Goal: Task Accomplishment & Management: Complete application form

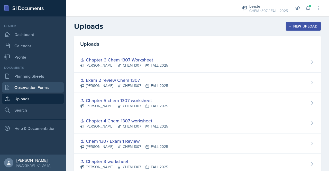
click at [43, 88] on link "Observation Forms" at bounding box center [33, 87] width 62 height 10
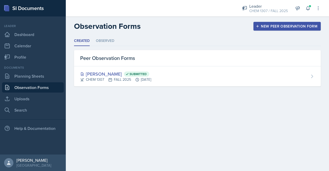
click at [277, 27] on div "New Peer Observation Form" at bounding box center [287, 26] width 61 height 4
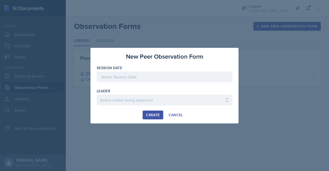
click at [178, 78] on div at bounding box center [165, 76] width 136 height 11
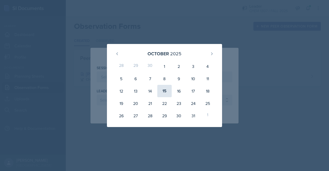
click at [165, 90] on div "15" at bounding box center [164, 91] width 14 height 12
type input "[DATE]"
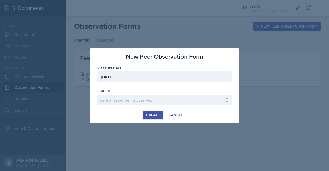
click at [145, 106] on div at bounding box center [165, 107] width 136 height 5
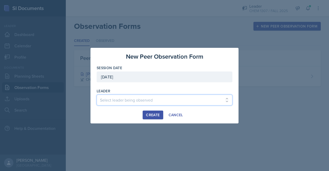
click at [140, 96] on select "Select leader being observed [PERSON_NAME] / BIOL 1301 / COP #5 - Mercury [PERS…" at bounding box center [165, 100] width 136 height 11
select select "da77151a-fbbb-449d-8ef4-5304e88da376"
click at [97, 95] on select "Select leader being observed [PERSON_NAME] / BIOL 1301 / COP #5 - Mercury [PERS…" at bounding box center [165, 100] width 136 height 11
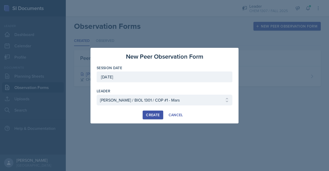
click at [149, 115] on div "Create" at bounding box center [153, 115] width 14 height 4
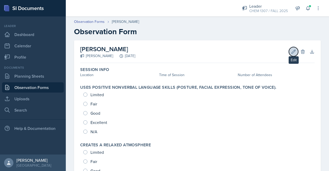
click at [291, 53] on icon at bounding box center [293, 51] width 5 height 5
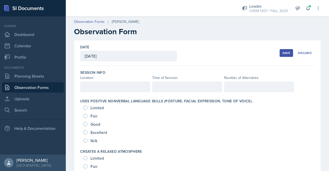
click at [287, 53] on button "Save" at bounding box center [286, 53] width 13 height 8
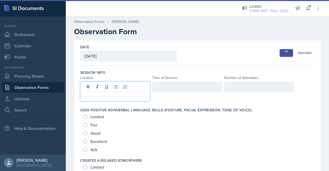
click at [122, 86] on div at bounding box center [115, 92] width 70 height 20
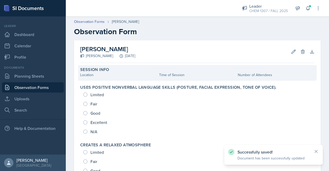
click at [120, 76] on div "Location" at bounding box center [118, 74] width 77 height 5
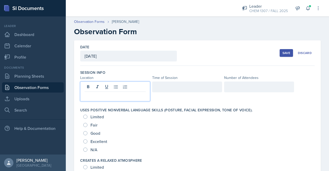
click at [117, 85] on div at bounding box center [115, 92] width 70 height 20
click at [161, 87] on div at bounding box center [187, 87] width 70 height 11
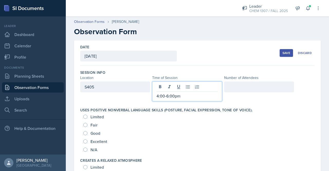
click at [237, 86] on div at bounding box center [259, 87] width 70 height 11
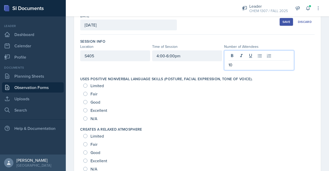
scroll to position [32, 0]
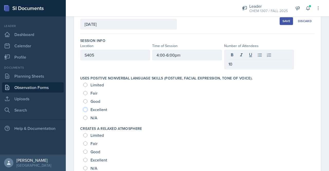
click at [85, 107] on input "Excellent" at bounding box center [85, 109] width 4 height 4
radio input "true"
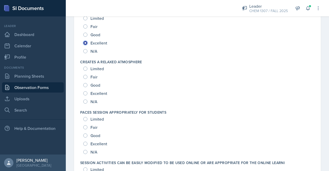
scroll to position [90, 0]
click at [94, 95] on span "Excellent" at bounding box center [99, 93] width 17 height 5
click at [87, 95] on input "Excellent" at bounding box center [85, 93] width 4 height 4
radio input "true"
click at [101, 145] on span "Excellent" at bounding box center [99, 143] width 17 height 5
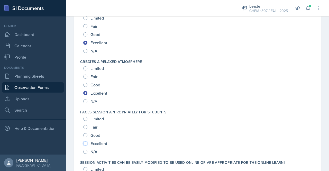
click at [87, 145] on input "Excellent" at bounding box center [85, 143] width 4 height 4
radio input "true"
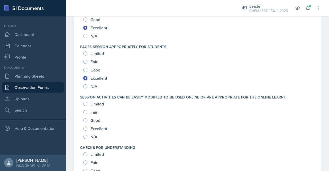
scroll to position [194, 0]
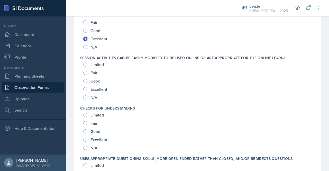
click at [101, 90] on span "Excellent" at bounding box center [99, 89] width 17 height 5
click at [87, 90] on input "Excellent" at bounding box center [85, 89] width 4 height 4
radio input "true"
click at [105, 138] on span "Excellent" at bounding box center [99, 139] width 17 height 5
click at [87, 138] on input "Excellent" at bounding box center [85, 140] width 4 height 4
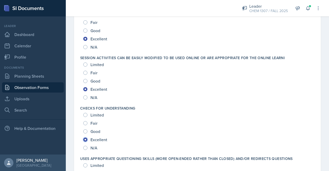
radio input "true"
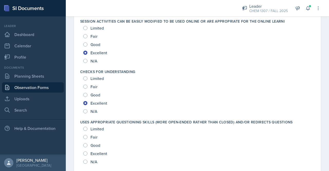
scroll to position [231, 0]
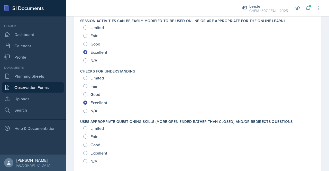
drag, startPoint x: 105, startPoint y: 138, endPoint x: 89, endPoint y: 152, distance: 21.2
click at [89, 152] on div "Excellent" at bounding box center [95, 153] width 25 height 8
click at [85, 151] on input "Excellent" at bounding box center [85, 153] width 4 height 4
radio input "true"
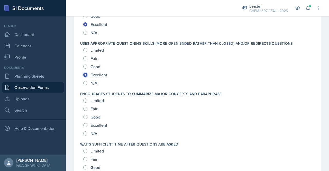
scroll to position [322, 0]
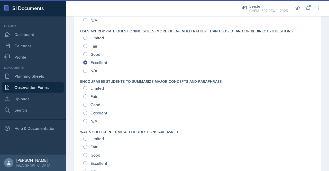
click at [89, 114] on div "Excellent" at bounding box center [95, 113] width 25 height 8
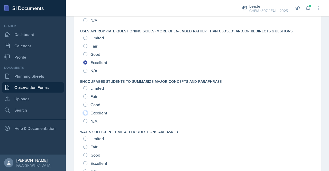
click at [86, 112] on input "Excellent" at bounding box center [85, 113] width 4 height 4
radio input "true"
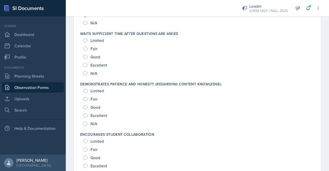
scroll to position [421, 0]
click at [85, 64] on input "Excellent" at bounding box center [85, 64] width 4 height 4
radio input "true"
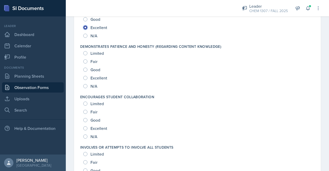
scroll to position [458, 0]
click at [85, 78] on input "Excellent" at bounding box center [85, 78] width 4 height 4
radio input "true"
click at [88, 126] on div "Excellent" at bounding box center [95, 128] width 25 height 8
click at [87, 128] on input "Excellent" at bounding box center [85, 128] width 4 height 4
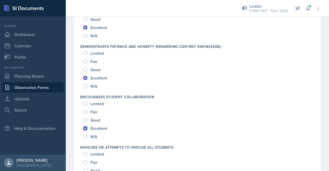
radio input "true"
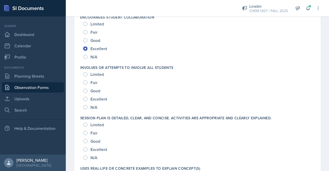
scroll to position [543, 0]
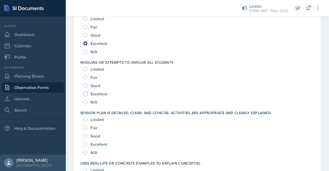
click at [86, 94] on input "Excellent" at bounding box center [85, 94] width 4 height 4
radio input "true"
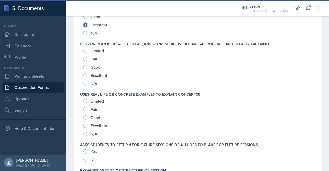
scroll to position [612, 0]
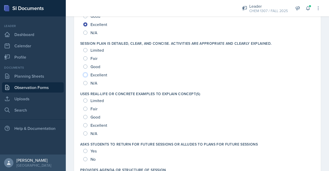
click at [85, 74] on input "Excellent" at bounding box center [85, 75] width 4 height 4
radio input "true"
click at [86, 125] on input "Excellent" at bounding box center [85, 125] width 4 height 4
radio input "true"
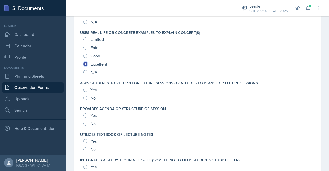
scroll to position [673, 0]
click at [86, 90] on input "Yes" at bounding box center [85, 90] width 4 height 4
radio input "true"
click at [87, 115] on input "Yes" at bounding box center [85, 115] width 4 height 4
radio input "true"
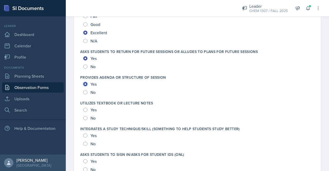
scroll to position [715, 0]
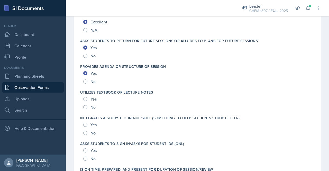
click at [85, 96] on div "Yes" at bounding box center [90, 99] width 14 height 8
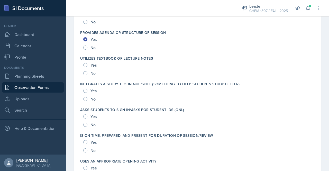
scroll to position [753, 0]
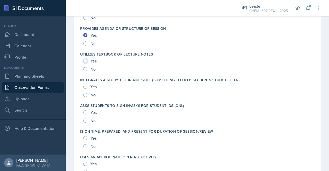
click at [86, 60] on input "Yes" at bounding box center [85, 61] width 4 height 4
radio input "true"
click at [85, 85] on input "Yes" at bounding box center [85, 87] width 4 height 4
radio input "true"
click at [85, 110] on input "Yes" at bounding box center [85, 112] width 4 height 4
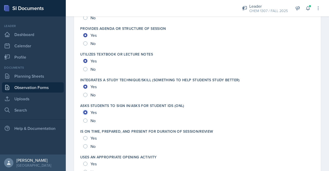
radio input "true"
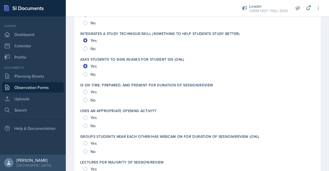
scroll to position [800, 0]
click at [87, 91] on input "Yes" at bounding box center [85, 92] width 4 height 4
radio input "true"
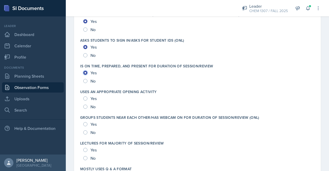
scroll to position [819, 0]
click at [87, 98] on input "Yes" at bounding box center [85, 98] width 4 height 4
radio input "true"
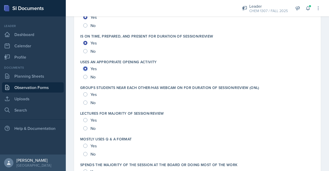
scroll to position [848, 0]
click at [87, 95] on input "Yes" at bounding box center [85, 95] width 4 height 4
radio input "true"
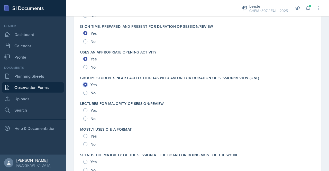
scroll to position [862, 0]
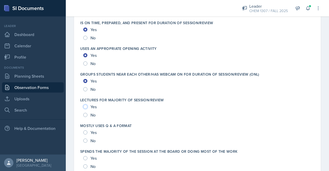
click at [86, 106] on input "Yes" at bounding box center [85, 107] width 4 height 4
radio input "true"
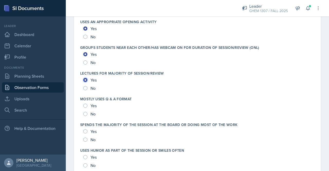
scroll to position [889, 0]
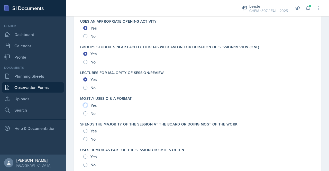
click at [86, 103] on input "Yes" at bounding box center [85, 105] width 4 height 4
radio input "true"
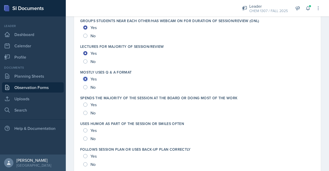
scroll to position [926, 0]
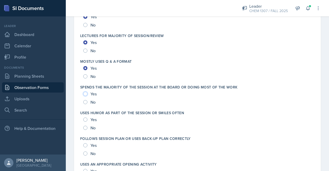
click at [85, 94] on input "Yes" at bounding box center [85, 94] width 4 height 4
radio input "true"
click at [88, 101] on div "No" at bounding box center [89, 102] width 13 height 8
click at [86, 101] on input "No" at bounding box center [85, 102] width 4 height 4
radio input "true"
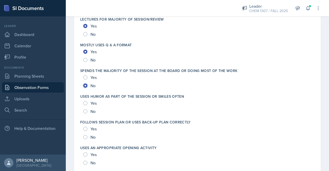
scroll to position [943, 0]
click at [86, 101] on input "Yes" at bounding box center [85, 103] width 4 height 4
radio input "true"
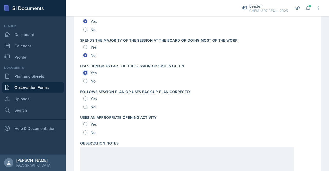
scroll to position [974, 0]
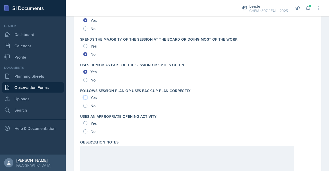
click at [85, 96] on input "Yes" at bounding box center [85, 97] width 4 height 4
radio input "true"
click at [85, 122] on input "Yes" at bounding box center [85, 123] width 4 height 4
radio input "true"
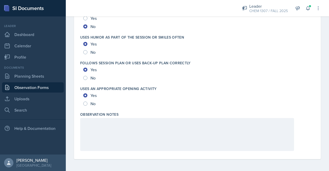
click at [125, 146] on div at bounding box center [187, 134] width 214 height 33
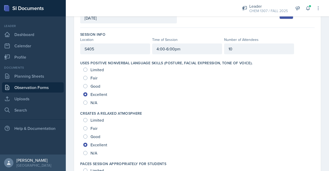
scroll to position [0, 0]
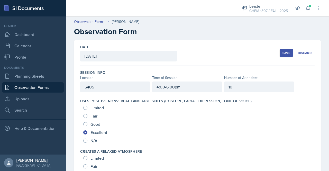
click at [284, 52] on div "Save" at bounding box center [287, 53] width 8 height 4
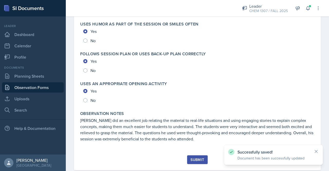
scroll to position [1168, 0]
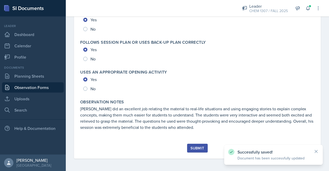
click at [198, 149] on div "Submit" at bounding box center [198, 148] width 14 height 4
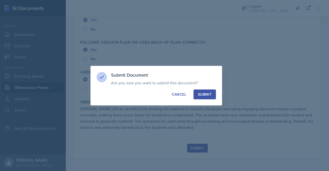
click at [208, 94] on div "Submit" at bounding box center [205, 94] width 14 height 5
radio input "true"
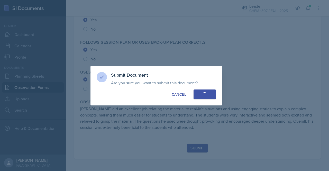
radio input "true"
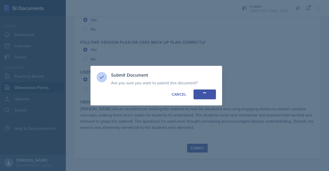
radio input "true"
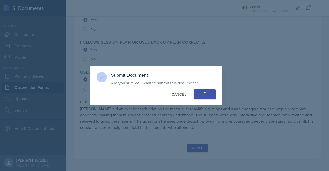
radio input "true"
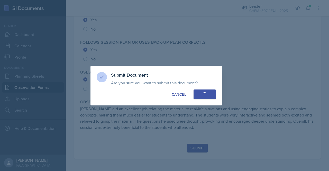
radio input "true"
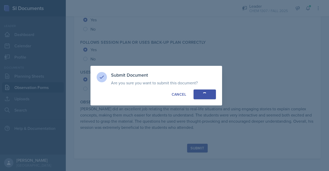
radio input "true"
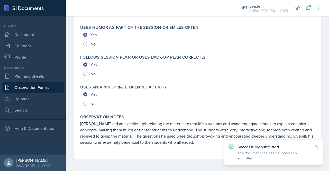
click at [33, 91] on link "Observation Forms" at bounding box center [33, 87] width 62 height 10
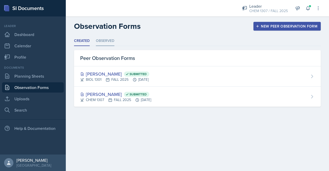
click at [107, 41] on li "Observed" at bounding box center [105, 41] width 19 height 10
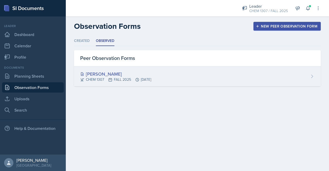
click at [118, 73] on div "[PERSON_NAME]" at bounding box center [115, 73] width 71 height 7
